Goal: Subscribe to service/newsletter

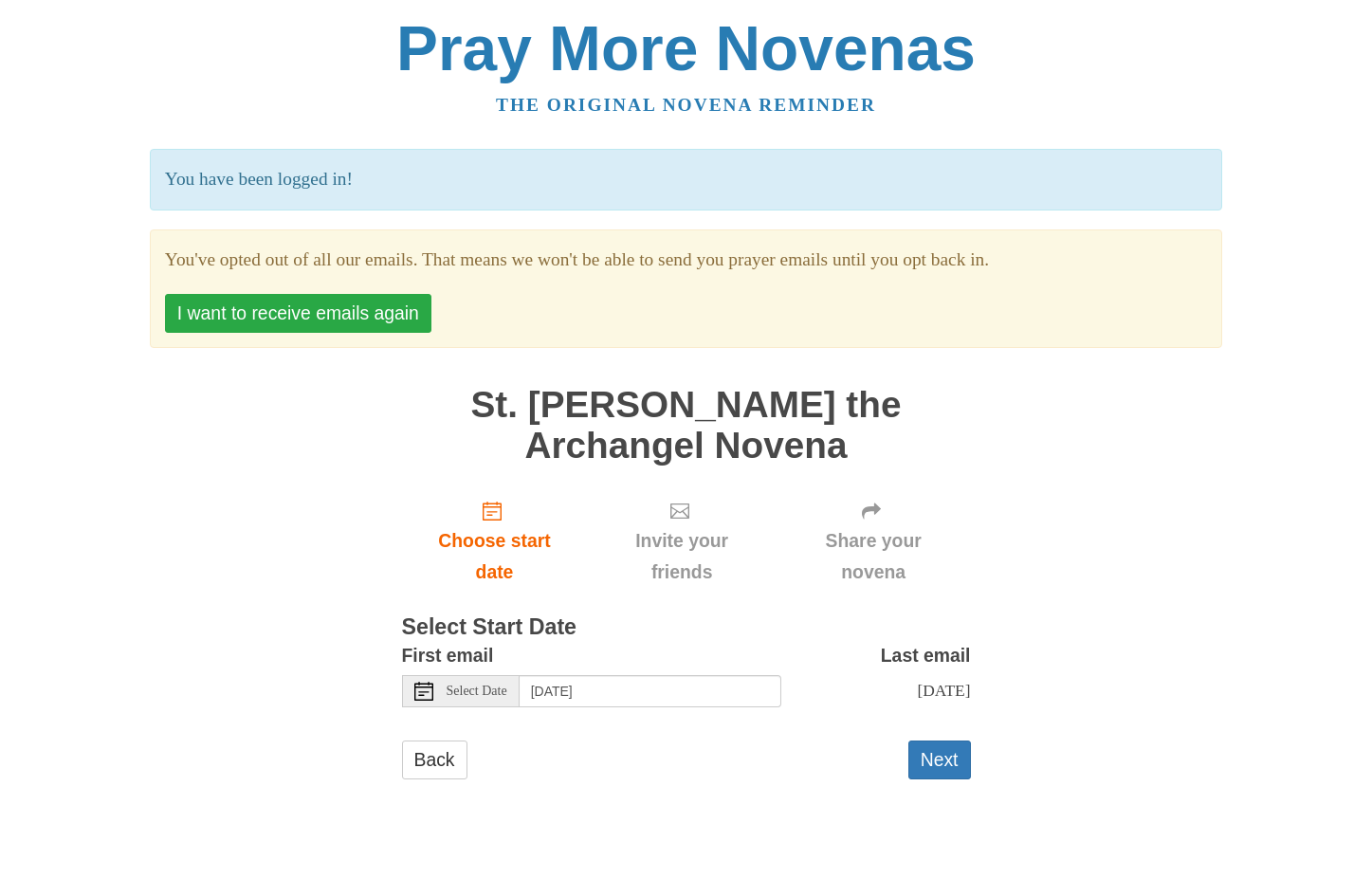
click at [409, 317] on button "I want to receive emails again" at bounding box center [299, 313] width 267 height 39
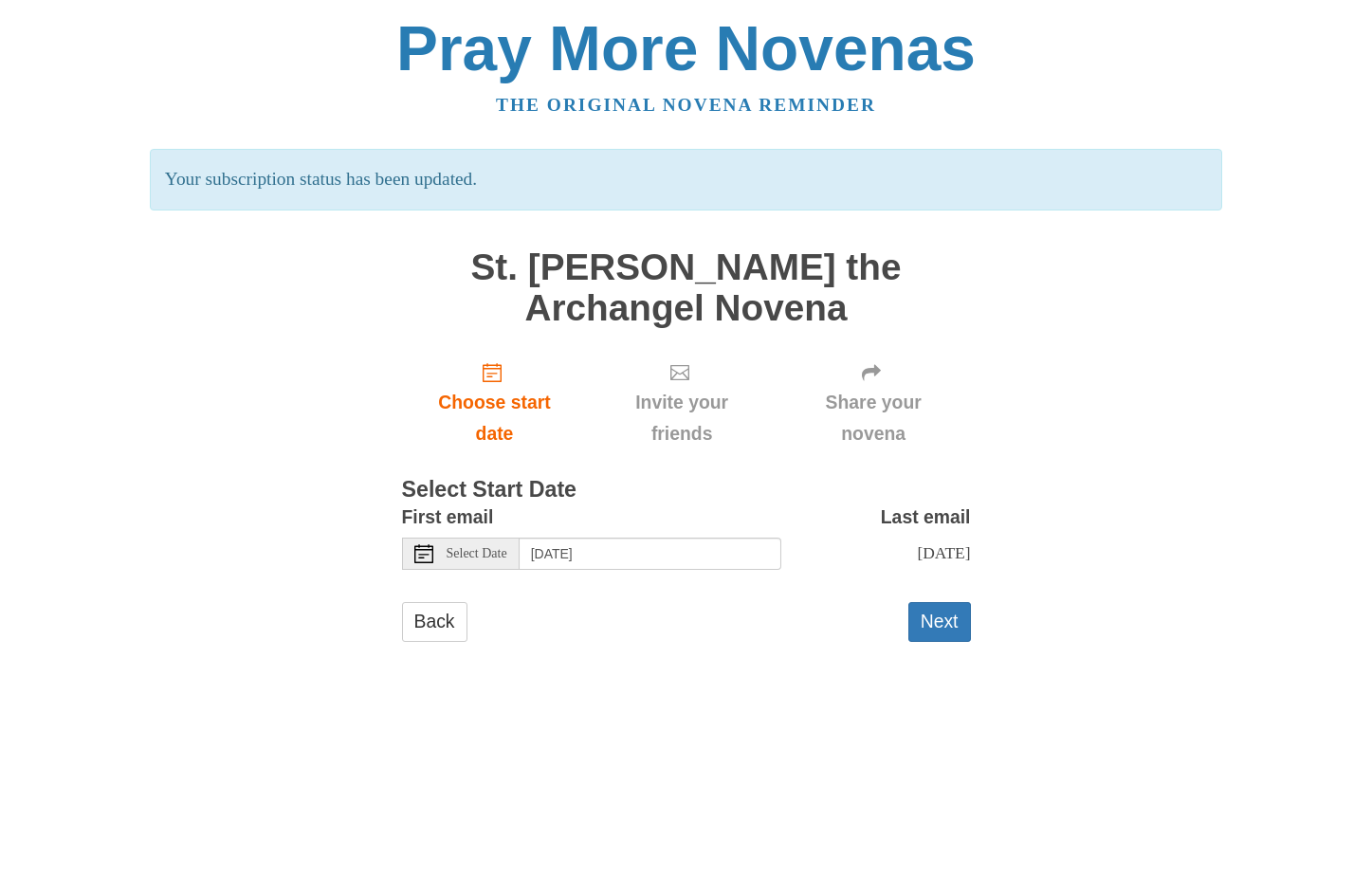
click at [426, 552] on icon at bounding box center [424, 553] width 19 height 19
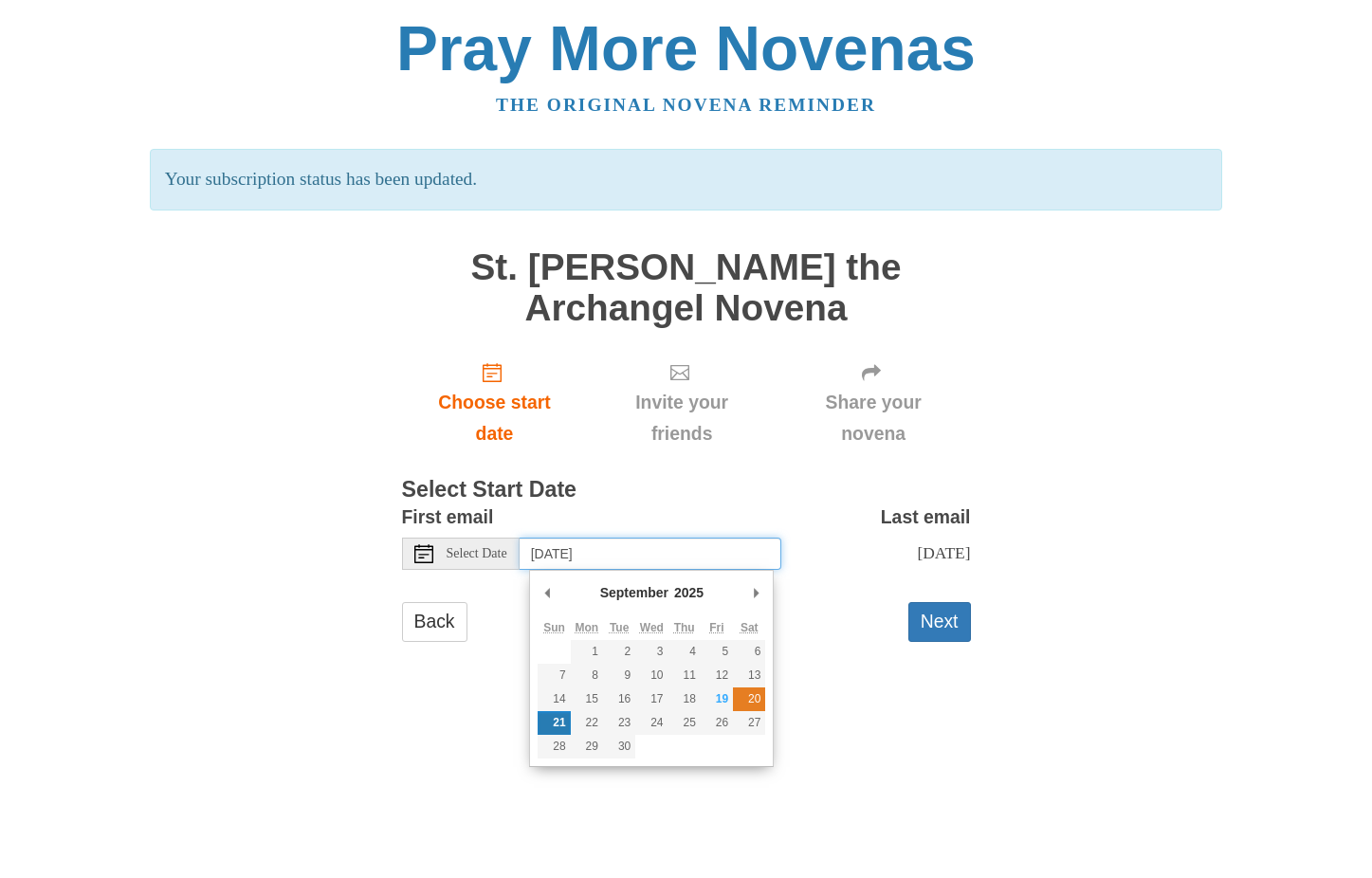
type input "Saturday, September 20th"
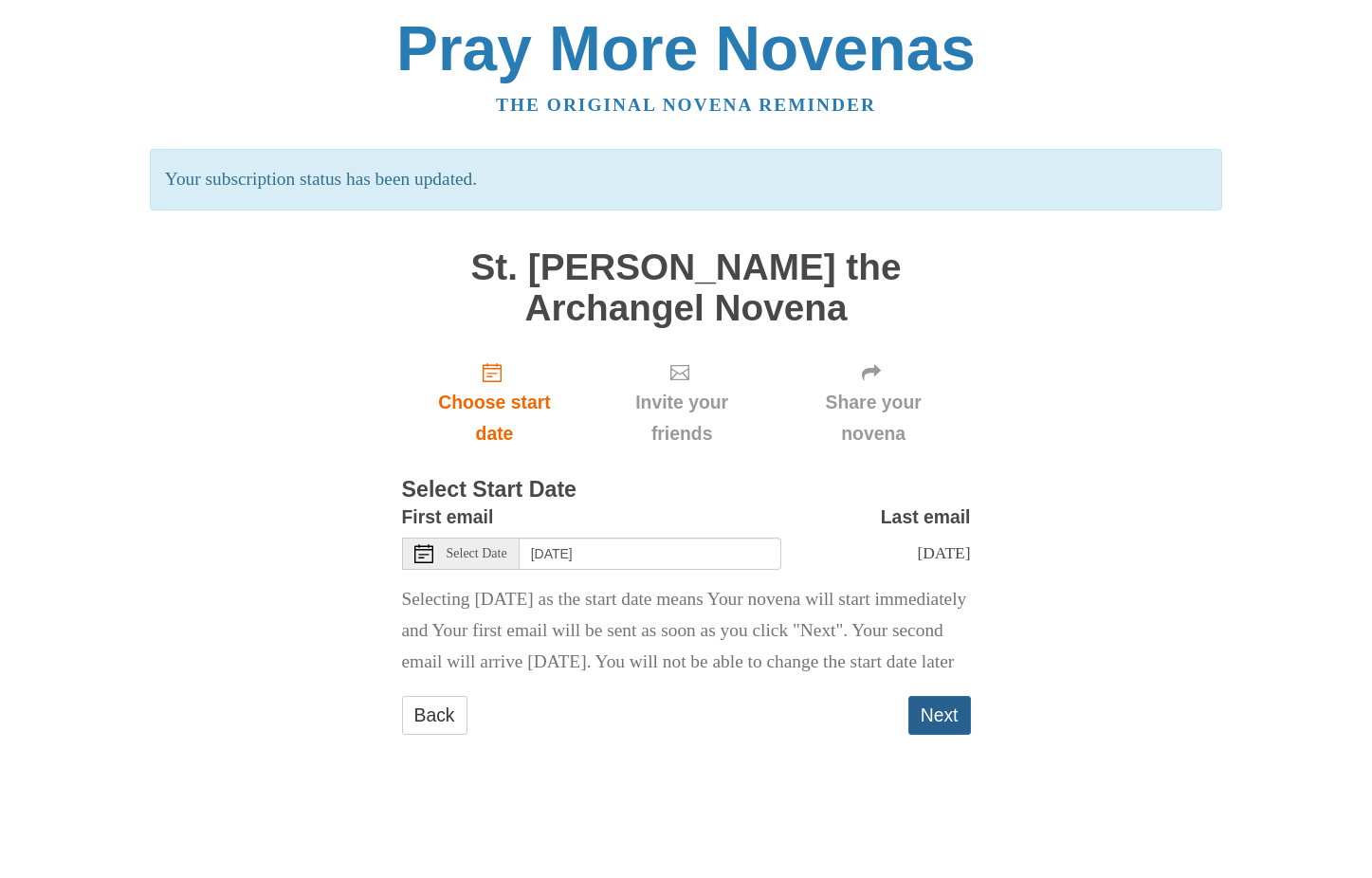
click at [954, 734] on button "Next" at bounding box center [939, 715] width 63 height 39
